Goal: Information Seeking & Learning: Find specific fact

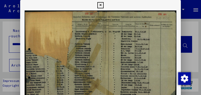
scroll to position [315, 0]
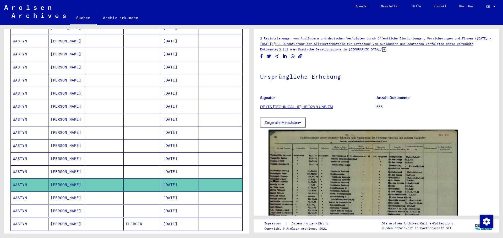
scroll to position [236, 0]
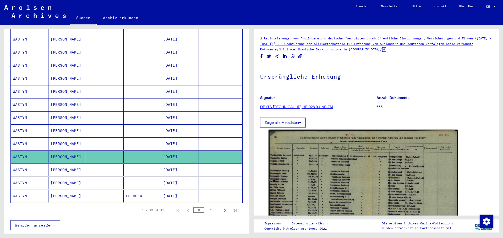
click at [57, 95] on mat-cell "[PERSON_NAME]" at bounding box center [67, 144] width 38 height 13
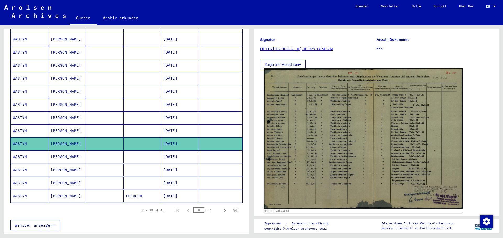
scroll to position [52, 0]
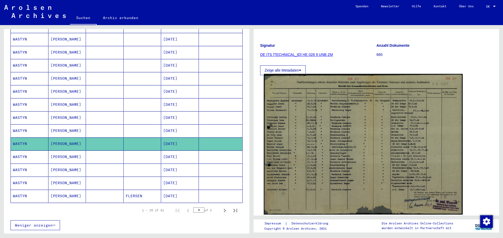
click at [201, 95] on img at bounding box center [363, 144] width 199 height 141
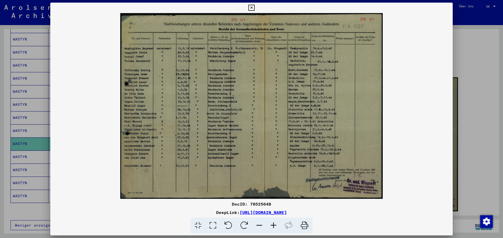
click at [201, 88] on div at bounding box center [251, 119] width 503 height 238
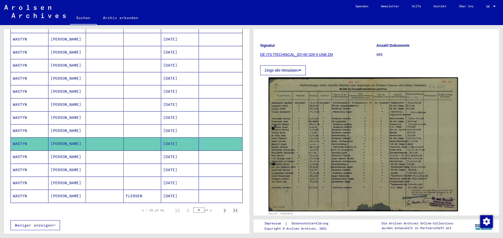
click at [23, 95] on mat-cell "WASTYN" at bounding box center [30, 131] width 38 height 13
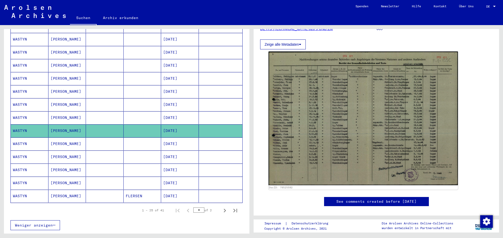
scroll to position [79, 0]
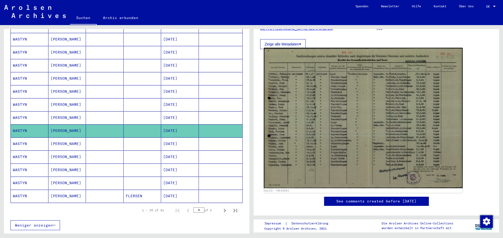
click at [201, 95] on img at bounding box center [363, 118] width 199 height 141
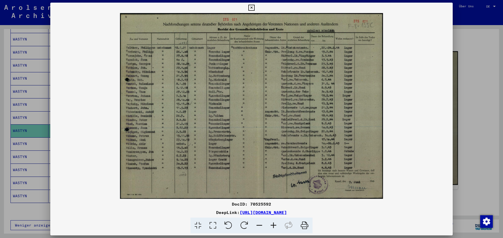
click at [201, 57] on div at bounding box center [251, 119] width 503 height 238
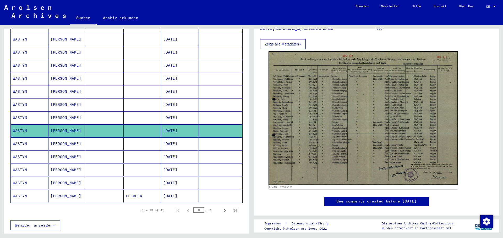
click at [16, 95] on mat-cell "WASTYN" at bounding box center [30, 118] width 38 height 13
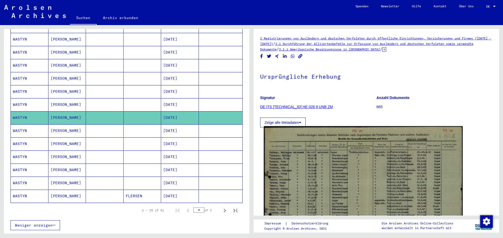
click at [201, 95] on img at bounding box center [363, 196] width 199 height 140
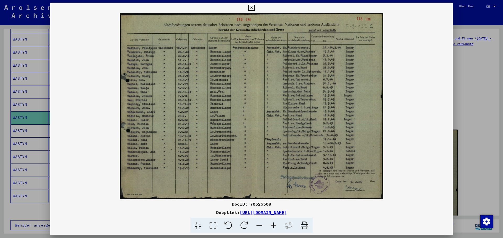
click at [201, 76] on div at bounding box center [251, 119] width 503 height 238
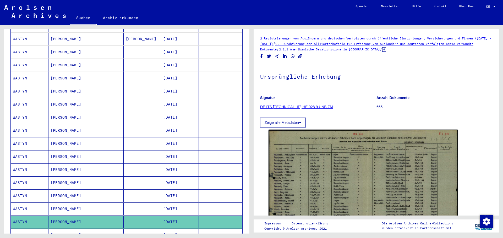
scroll to position [131, 0]
click at [23, 95] on mat-cell "WASTYN" at bounding box center [30, 157] width 38 height 13
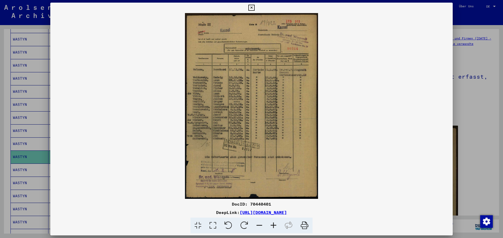
click at [201, 95] on img at bounding box center [251, 106] width 402 height 186
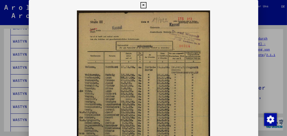
scroll to position [131, 0]
drag, startPoint x: 502, startPoint y: 1, endPoint x: 213, endPoint y: 12, distance: 289.8
click at [201, 12] on img at bounding box center [144, 103] width 230 height 186
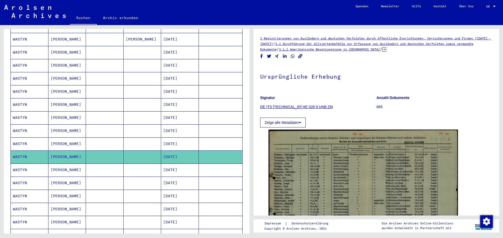
scroll to position [131, 0]
drag, startPoint x: 280, startPoint y: 0, endPoint x: 396, endPoint y: 77, distance: 139.3
click at [201, 77] on h1 "Ursprüngliche Erhebung" at bounding box center [376, 76] width 232 height 23
click at [17, 95] on mat-cell "WASTYN" at bounding box center [30, 144] width 38 height 13
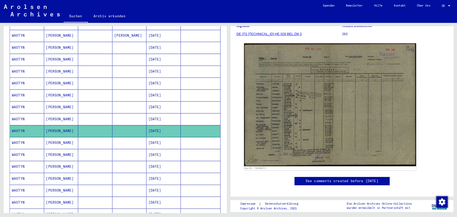
scroll to position [79, 0]
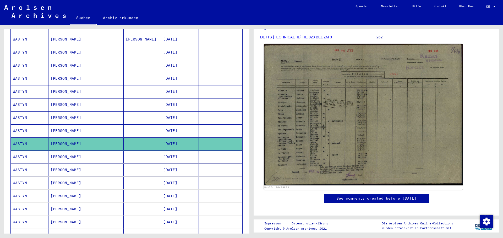
click at [201, 92] on img at bounding box center [363, 115] width 199 height 142
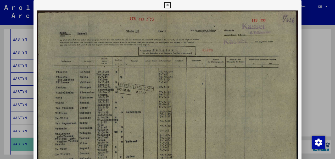
drag, startPoint x: 502, startPoint y: 1, endPoint x: 199, endPoint y: 68, distance: 310.0
click at [199, 68] on img at bounding box center [168, 103] width 268 height 186
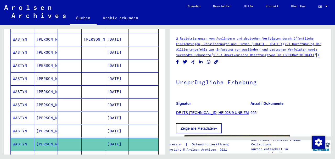
click at [18, 95] on mat-cell "WASTYN" at bounding box center [23, 131] width 24 height 13
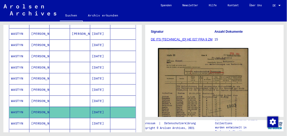
scroll to position [70, 0]
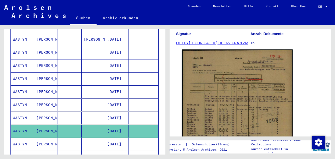
click at [201, 95] on img at bounding box center [237, 126] width 111 height 155
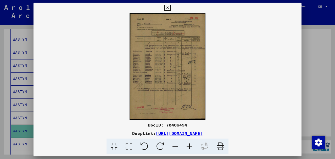
click at [156, 80] on img at bounding box center [168, 66] width 268 height 107
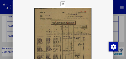
scroll to position [147, 0]
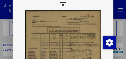
drag, startPoint x: 124, startPoint y: 10, endPoint x: 123, endPoint y: 18, distance: 7.8
click at [123, 18] on div at bounding box center [63, 29] width 126 height 59
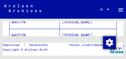
click at [108, 45] on img "button" at bounding box center [109, 43] width 13 height 13
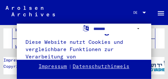
scroll to position [20, 0]
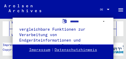
drag, startPoint x: 125, startPoint y: 0, endPoint x: 76, endPoint y: 9, distance: 50.6
click at [76, 9] on div "**********" at bounding box center [63, 29] width 126 height 59
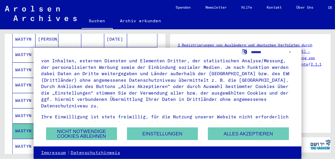
scroll to position [19, 0]
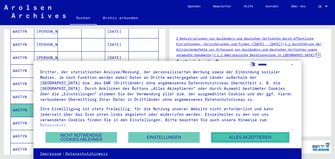
drag, startPoint x: 111, startPoint y: 1, endPoint x: 264, endPoint y: 139, distance: 206.3
click at [201, 95] on button "Alles akzeptieren" at bounding box center [250, 137] width 79 height 11
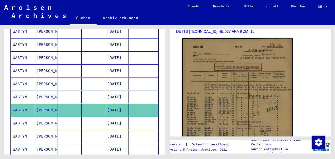
scroll to position [105, 0]
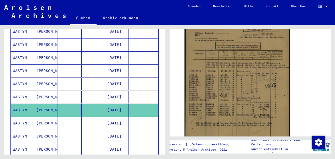
click at [19, 91] on mat-cell "WASTYN" at bounding box center [23, 97] width 24 height 13
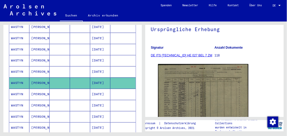
scroll to position [52, 0]
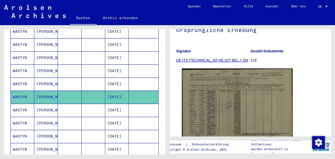
click at [201, 95] on img at bounding box center [237, 108] width 111 height 79
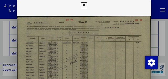
scroll to position [168, 0]
drag, startPoint x: 89, startPoint y: 50, endPoint x: 90, endPoint y: 33, distance: 17.3
click at [90, 33] on img at bounding box center [84, 63] width 134 height 107
drag, startPoint x: 116, startPoint y: 42, endPoint x: 116, endPoint y: 33, distance: 9.2
click at [116, 33] on img at bounding box center [84, 63] width 134 height 107
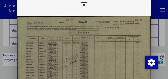
scroll to position [10, 0]
drag, startPoint x: 57, startPoint y: 46, endPoint x: 59, endPoint y: 24, distance: 21.3
click at [59, 24] on img at bounding box center [84, 63] width 134 height 107
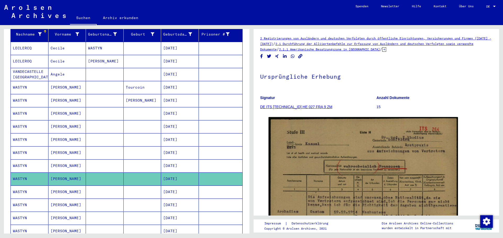
scroll to position [79, 0]
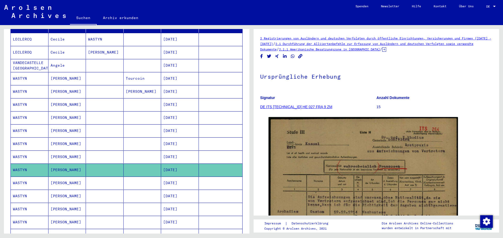
click at [66, 95] on mat-cell "[PERSON_NAME]" at bounding box center [67, 131] width 38 height 13
